Goal: Information Seeking & Learning: Learn about a topic

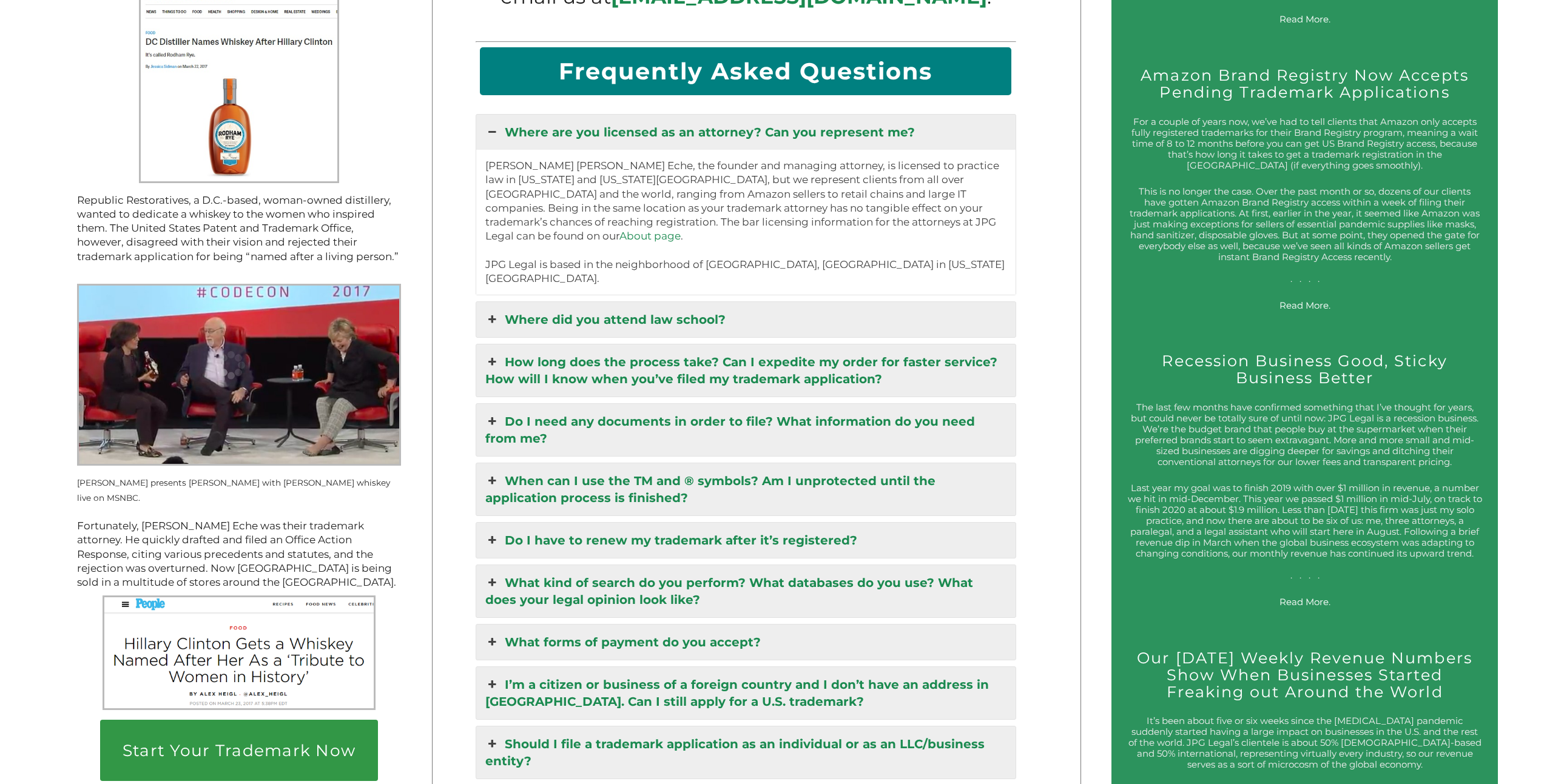
click at [845, 404] on link "Do I need any documents in order to file? What information do you need from me?" at bounding box center [746, 430] width 540 height 52
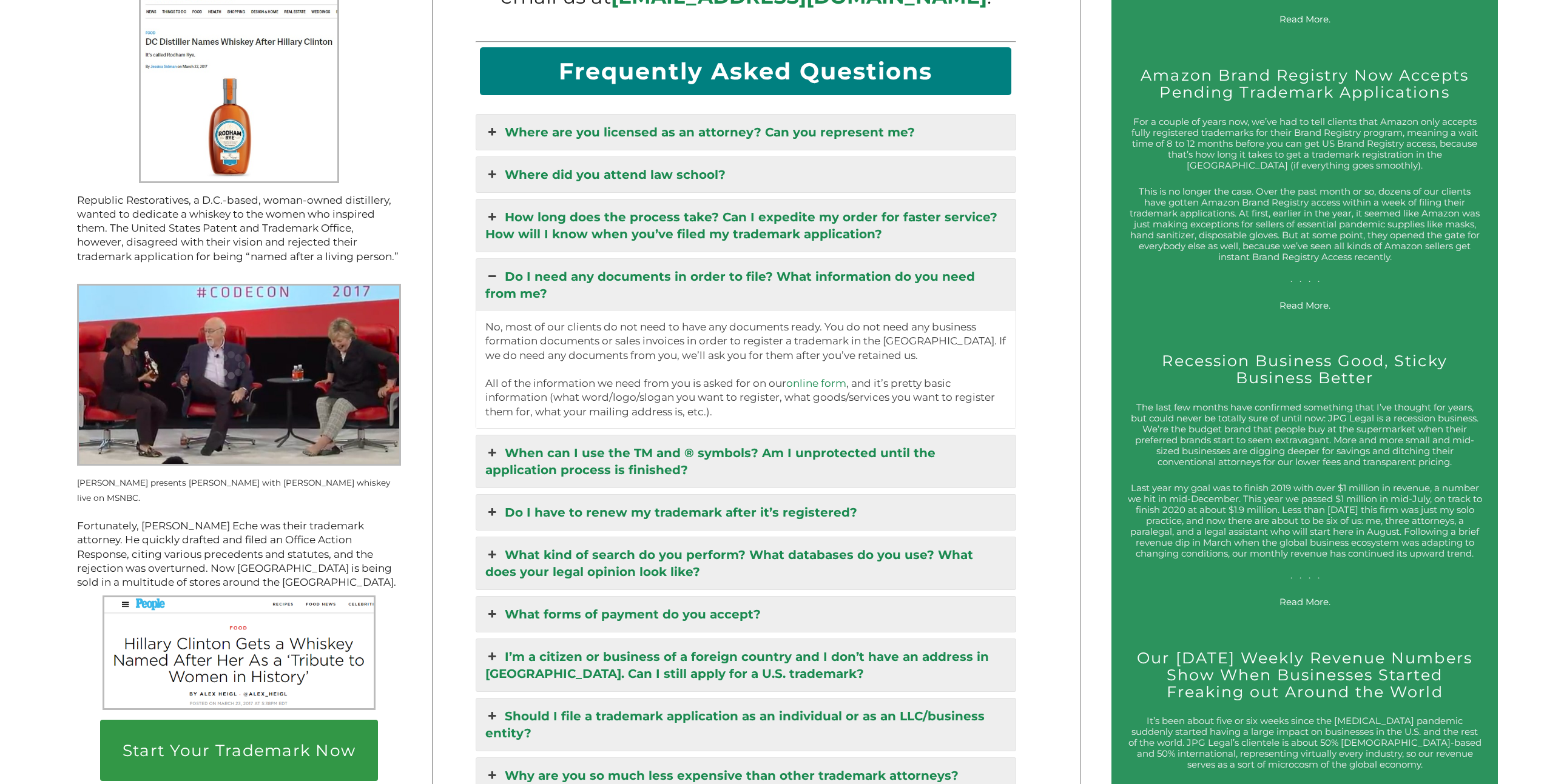
click at [851, 215] on link "How long does the process take? Can I expedite my order for faster service? How…" at bounding box center [746, 225] width 540 height 52
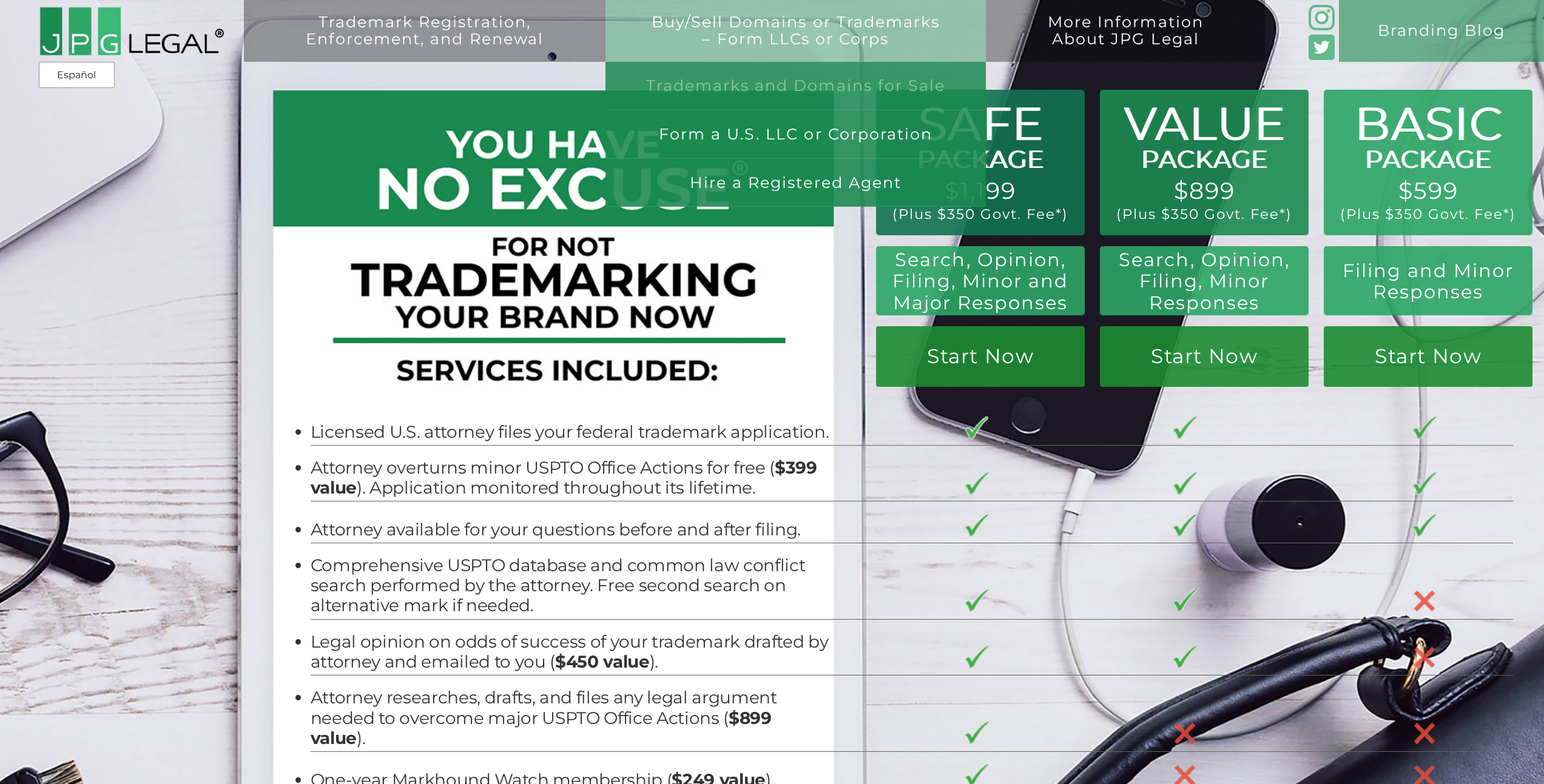
click at [822, 79] on link "Trademarks and Domains for Sale" at bounding box center [796, 86] width 381 height 48
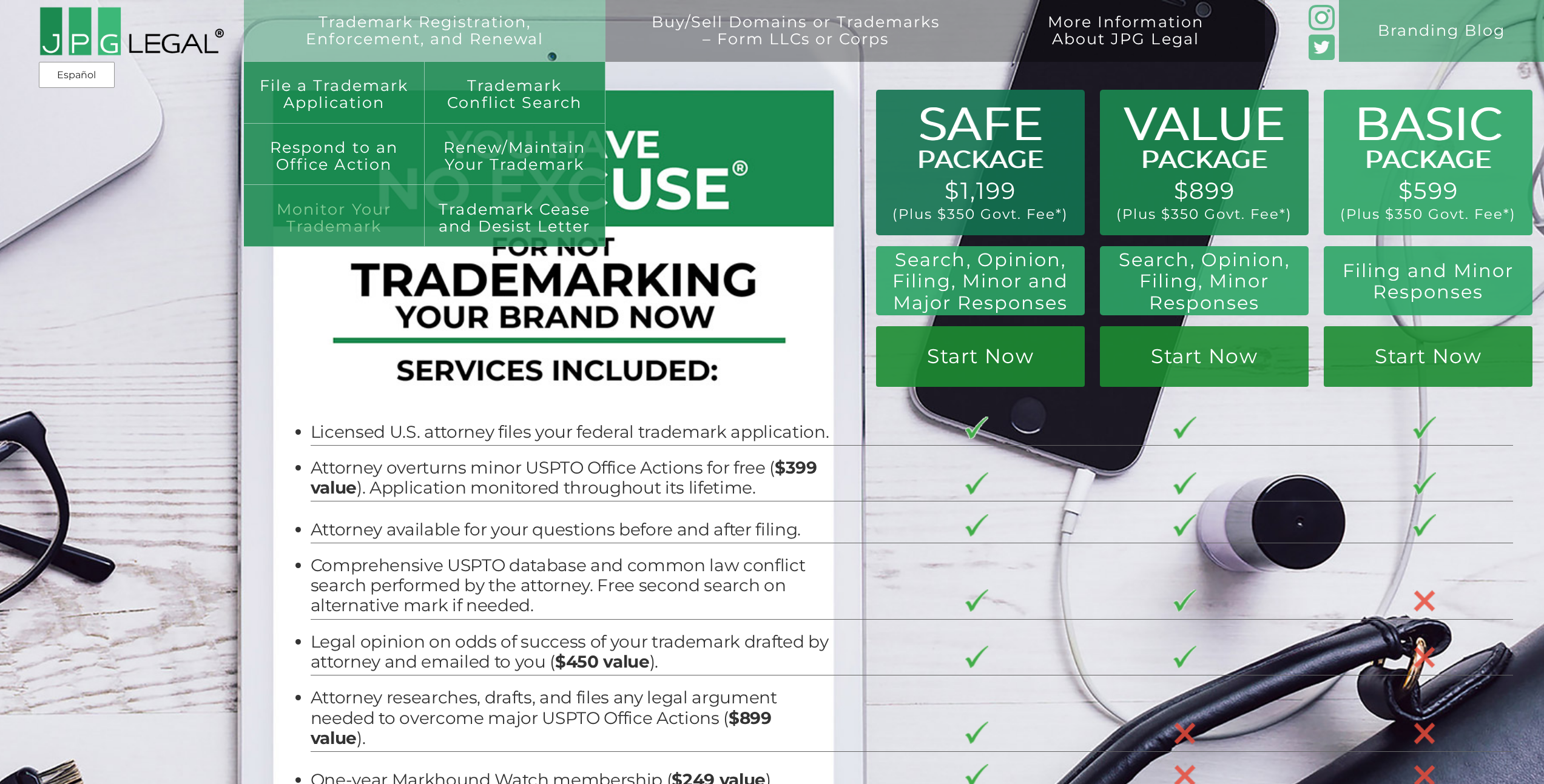
click at [380, 215] on link "Monitor Your Trademark" at bounding box center [335, 215] width 181 height 62
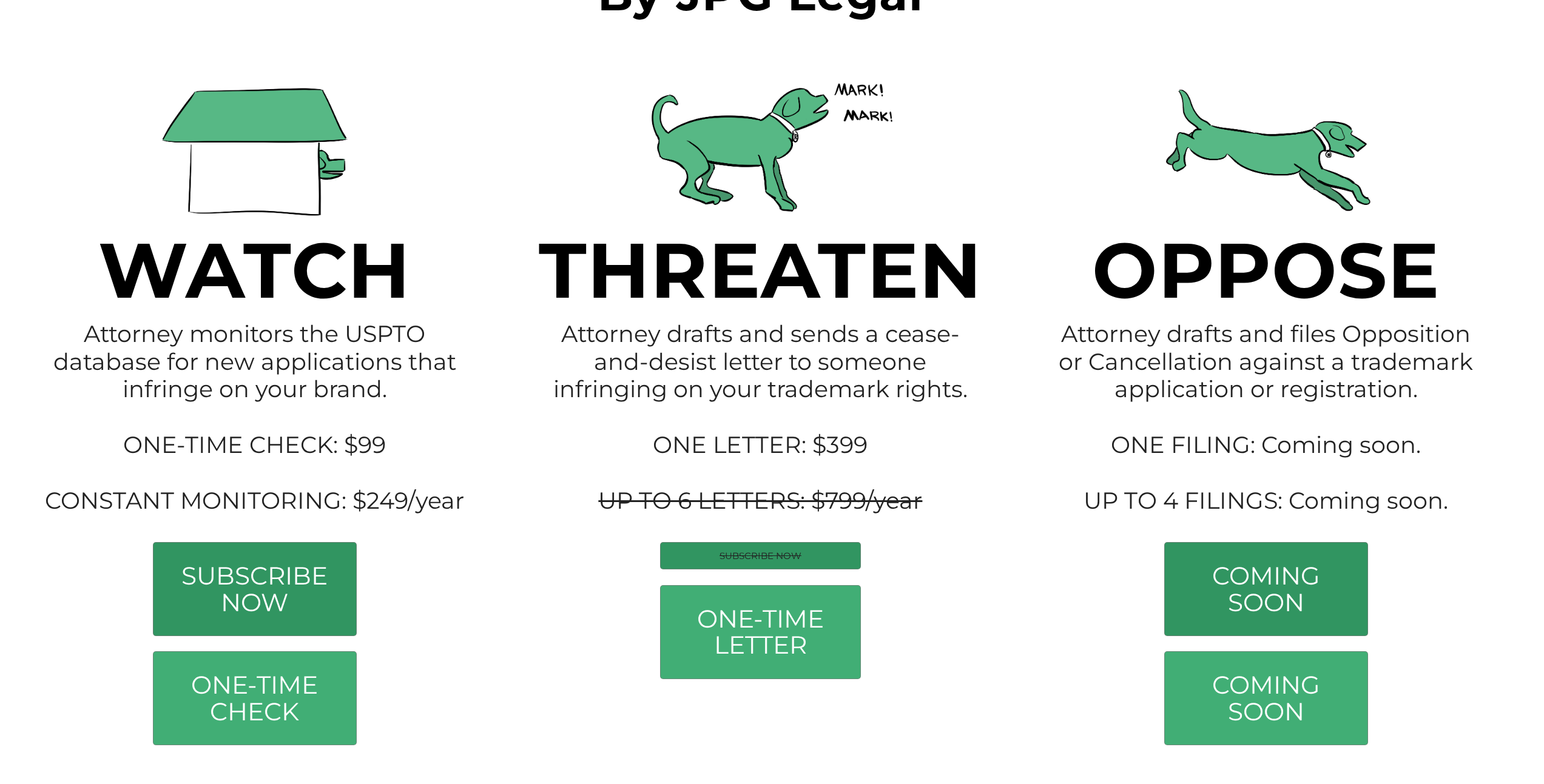
scroll to position [357, 0]
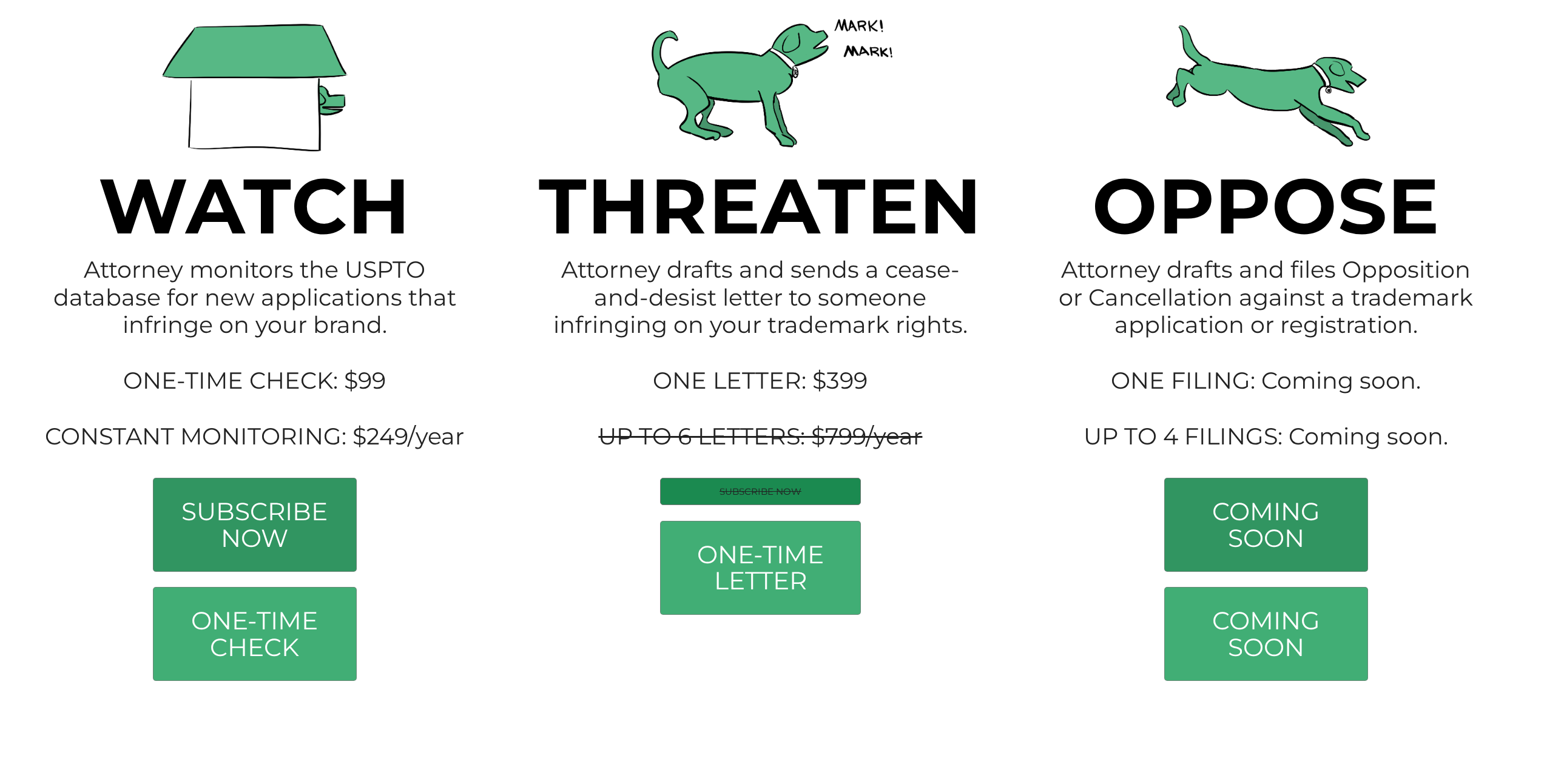
click at [801, 497] on s "SUBSCRIBE NOW" at bounding box center [760, 492] width 82 height 12
click at [811, 440] on s "UP TO 6 LETTERS: $799/year" at bounding box center [760, 437] width 324 height 29
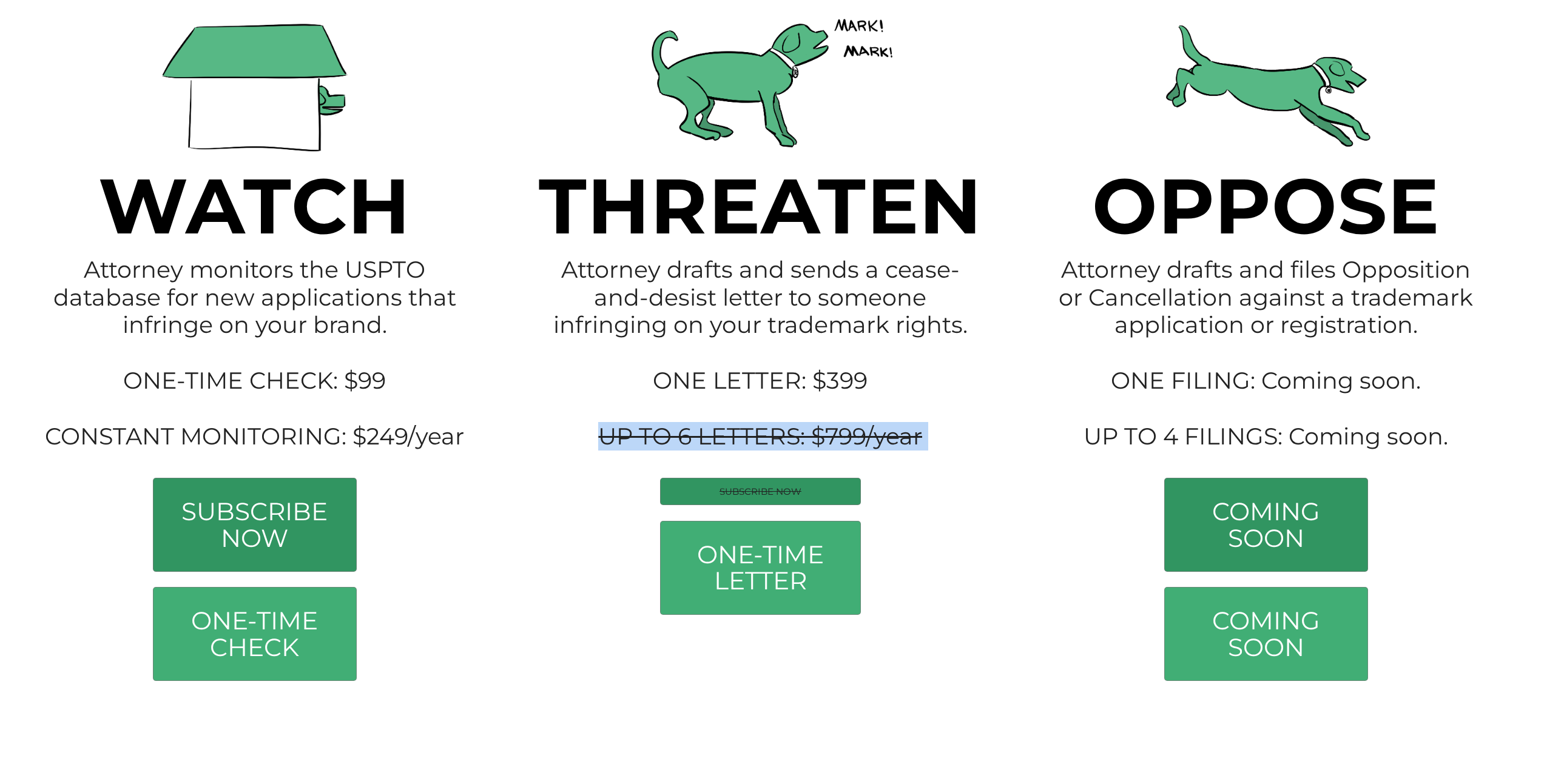
click at [811, 440] on s "UP TO 6 LETTERS: $799/year" at bounding box center [760, 437] width 324 height 29
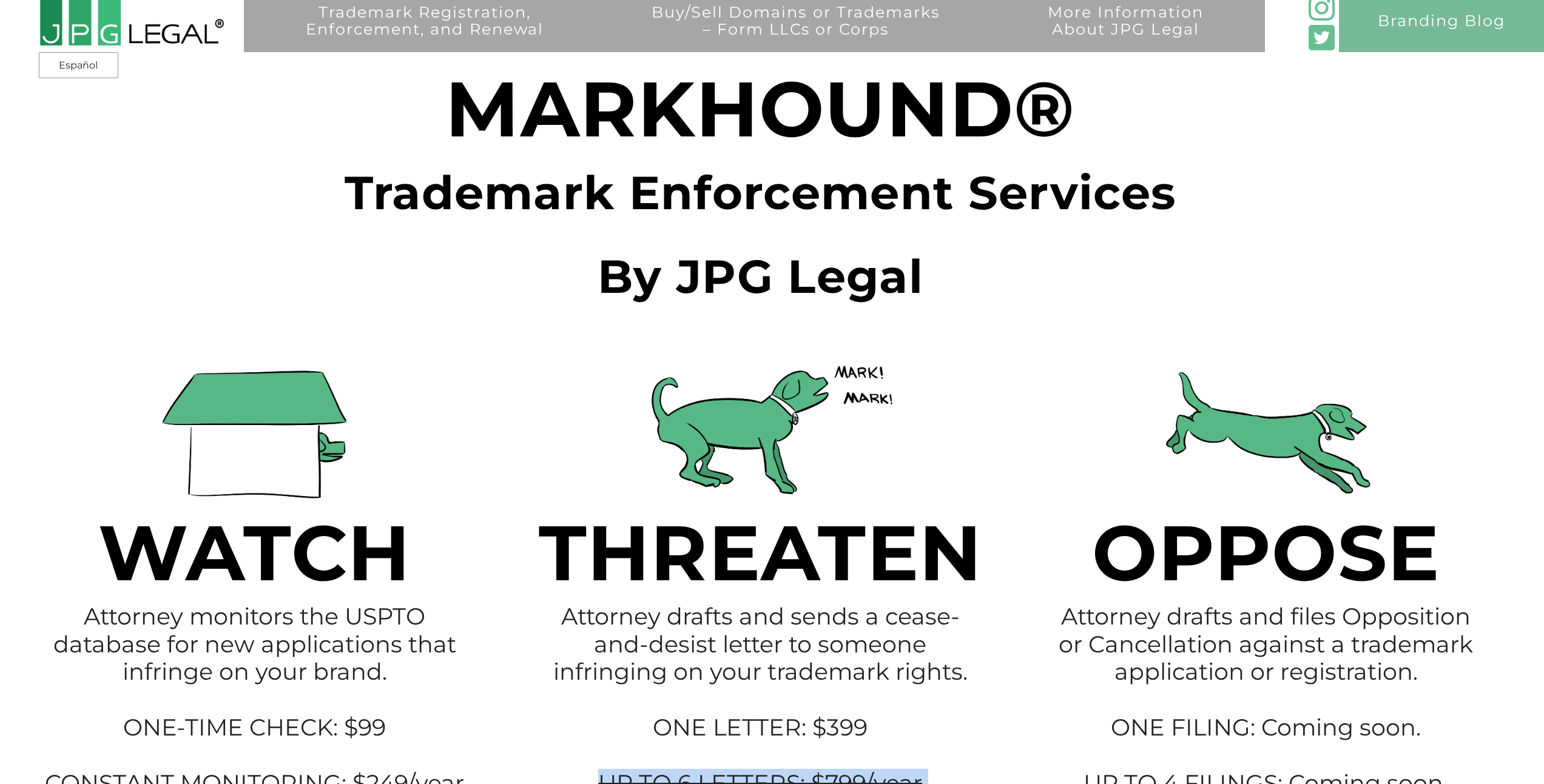
scroll to position [0, 0]
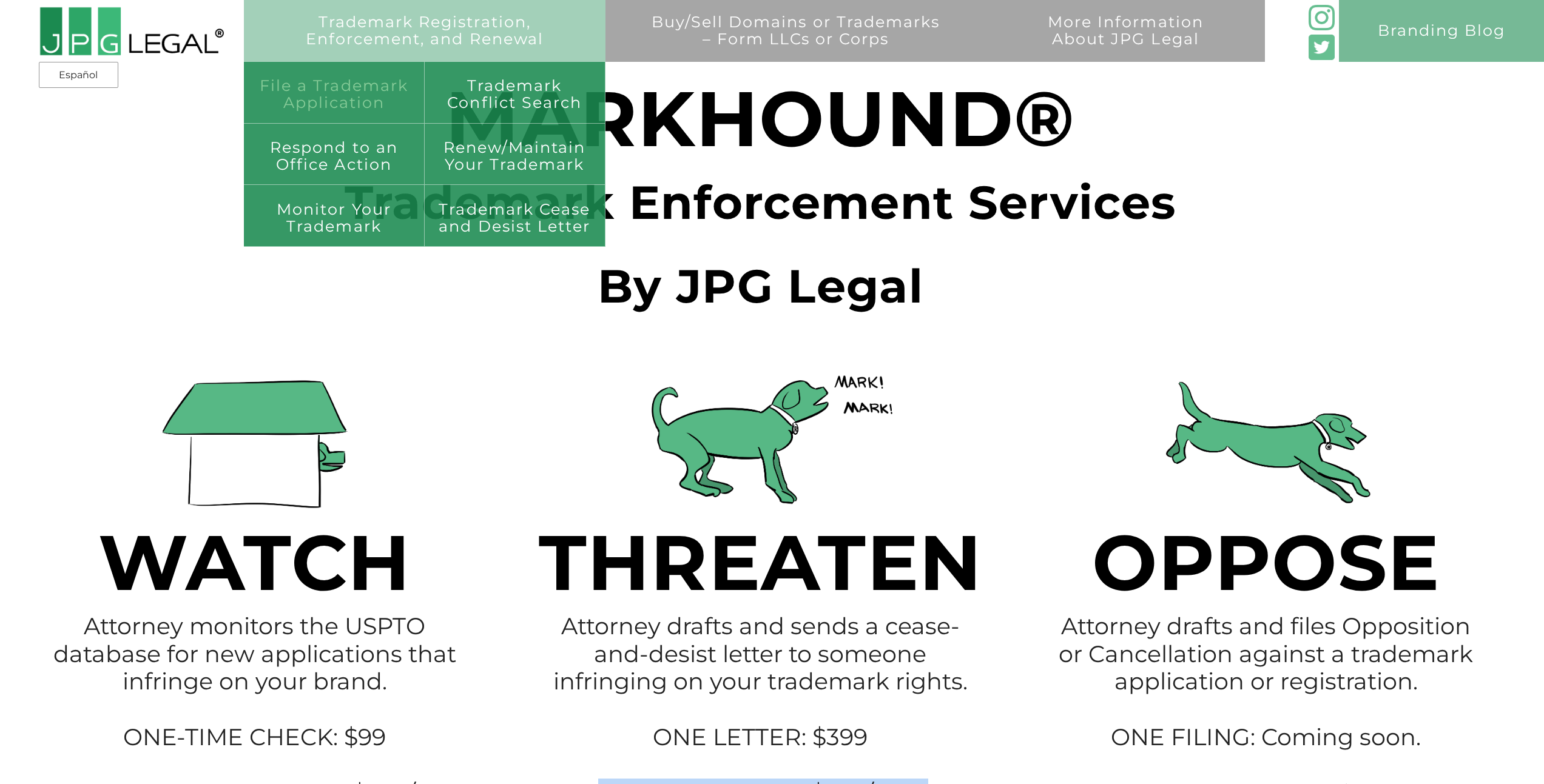
click at [402, 102] on link "File a Trademark Application" at bounding box center [335, 92] width 181 height 62
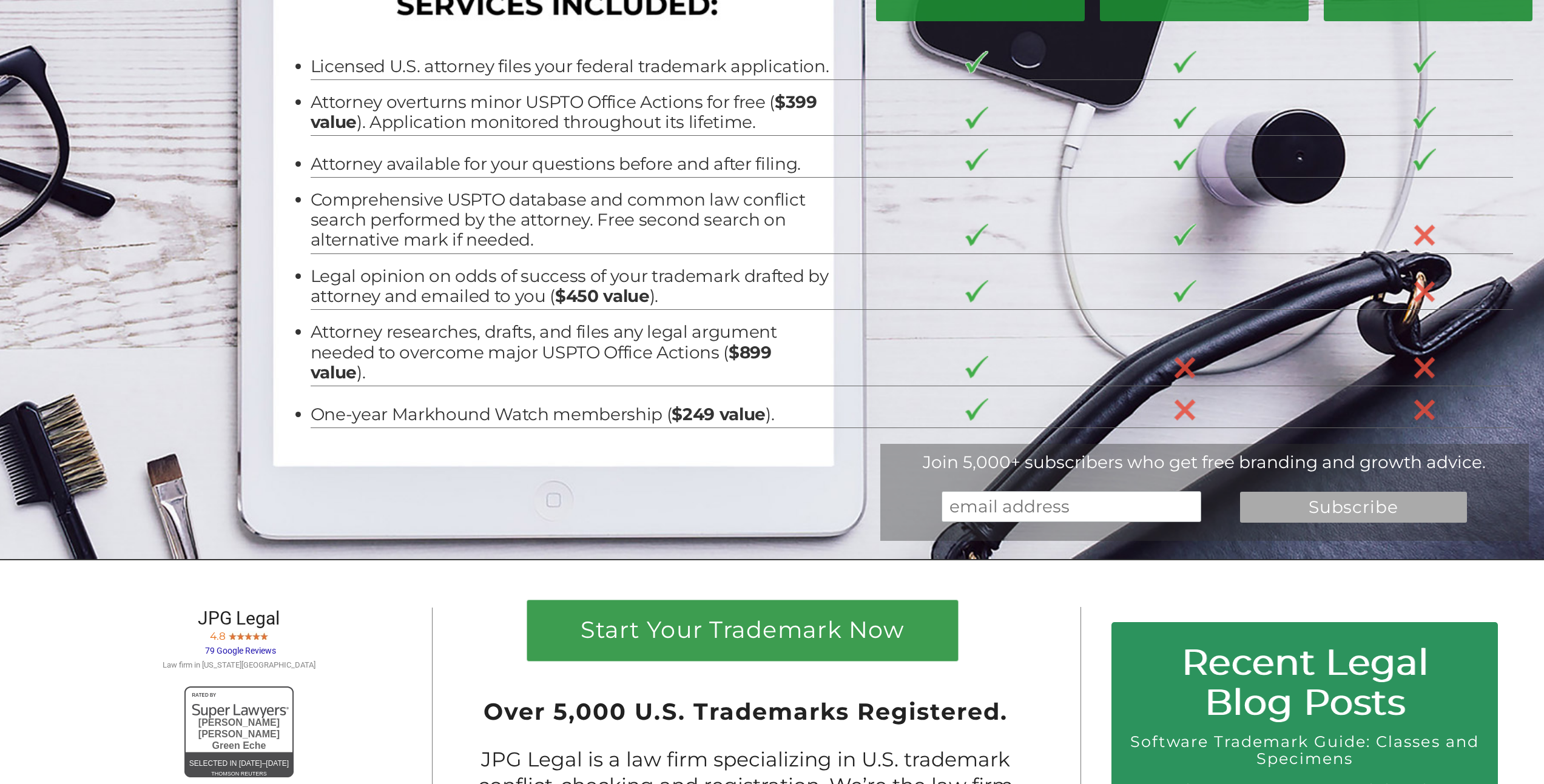
scroll to position [367, 0]
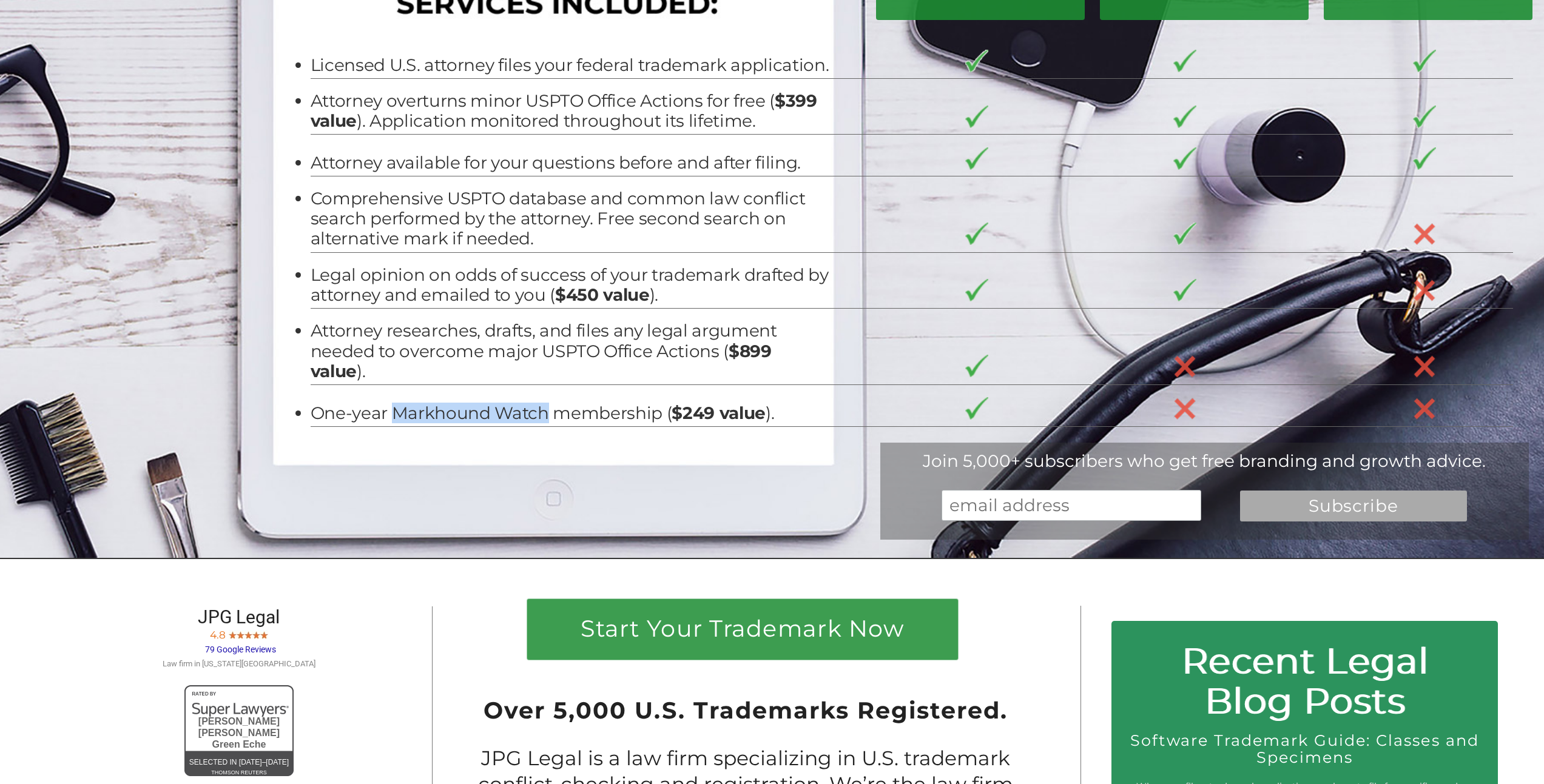
drag, startPoint x: 390, startPoint y: 417, endPoint x: 540, endPoint y: 417, distance: 150.0
click at [540, 417] on li "One-year Markhound Watch membership ( $249 value )." at bounding box center [570, 413] width 520 height 20
copy li "Markhound Watch"
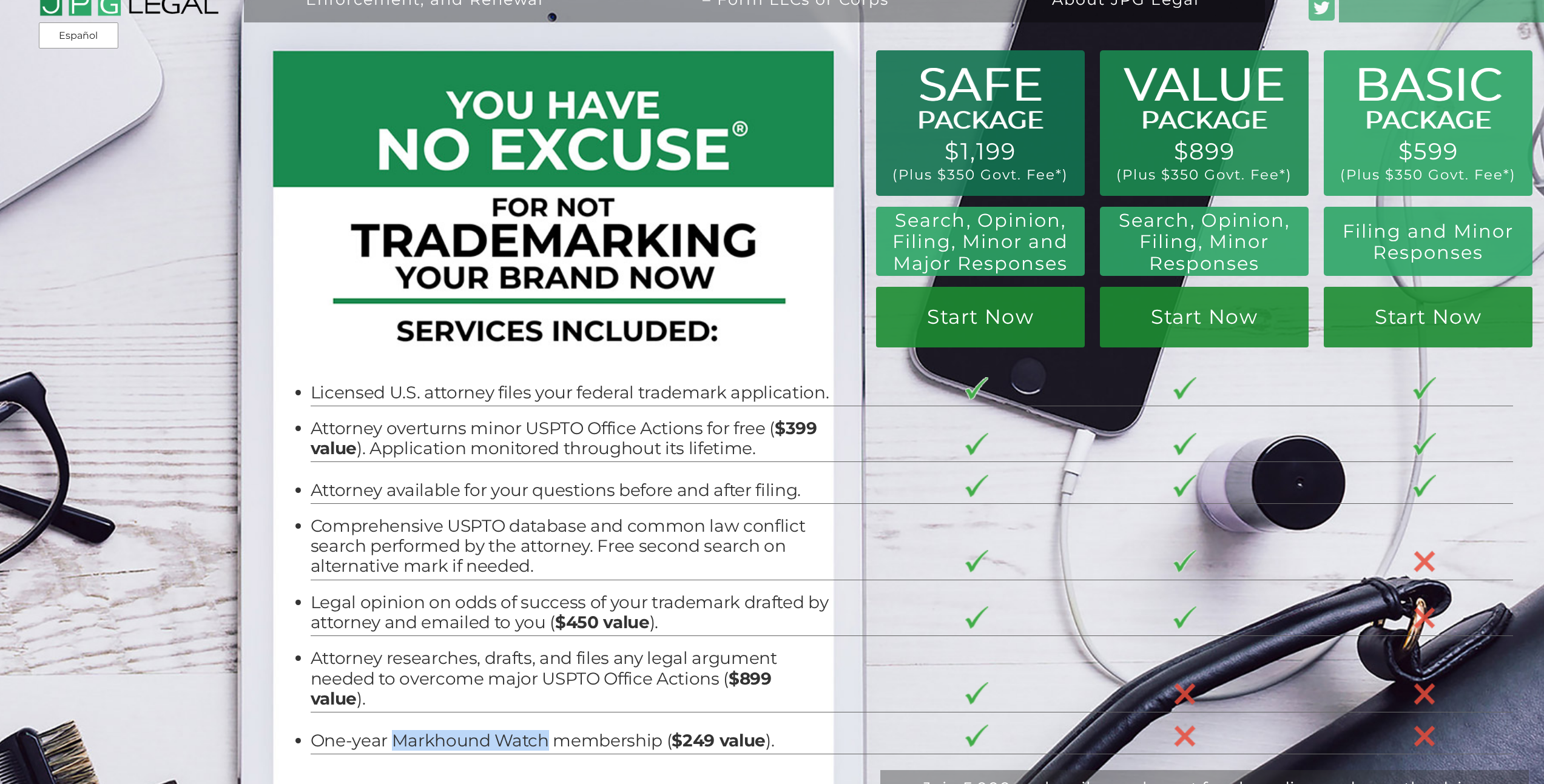
scroll to position [62, 0]
